Goal: Information Seeking & Learning: Learn about a topic

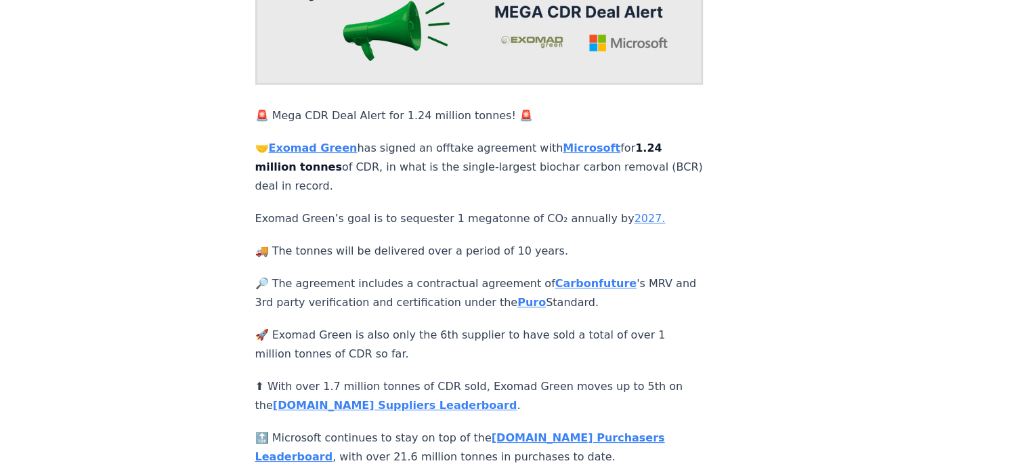
scroll to position [203, 0]
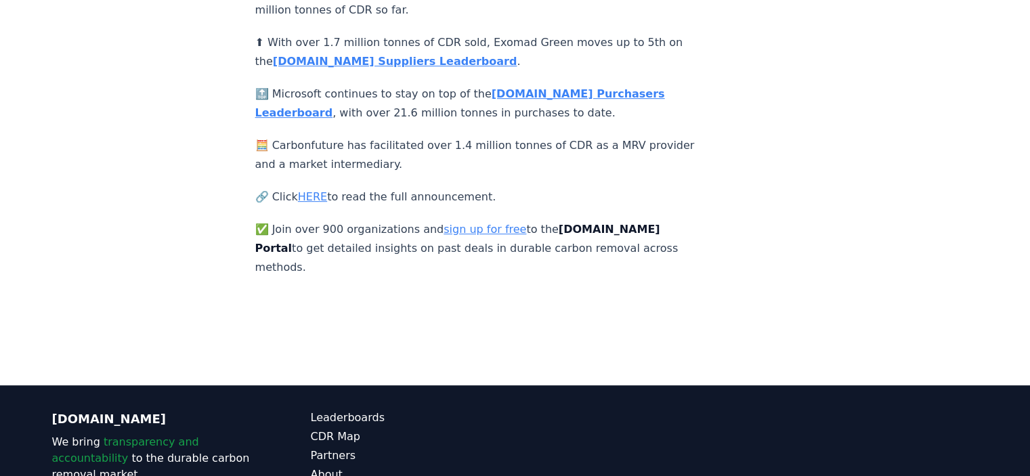
scroll to position [474, 0]
